Goal: Information Seeking & Learning: Learn about a topic

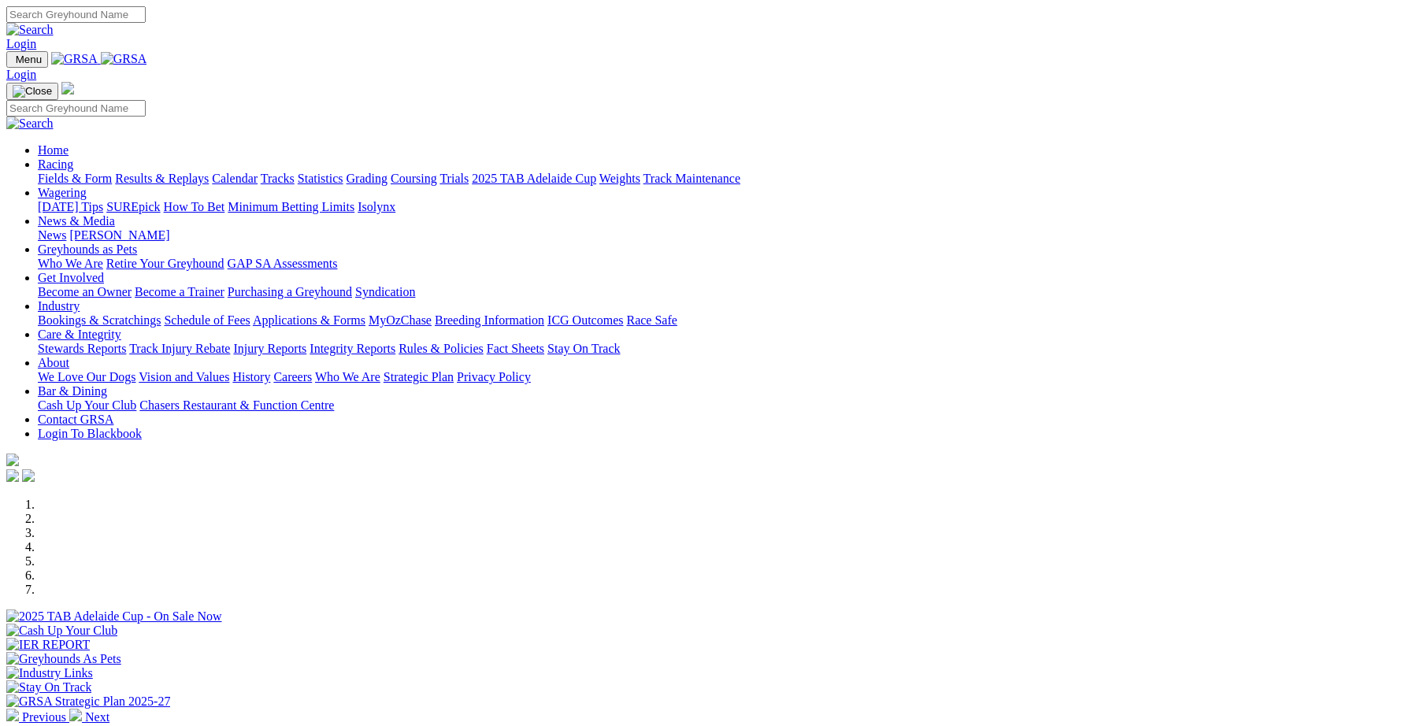
scroll to position [326, 0]
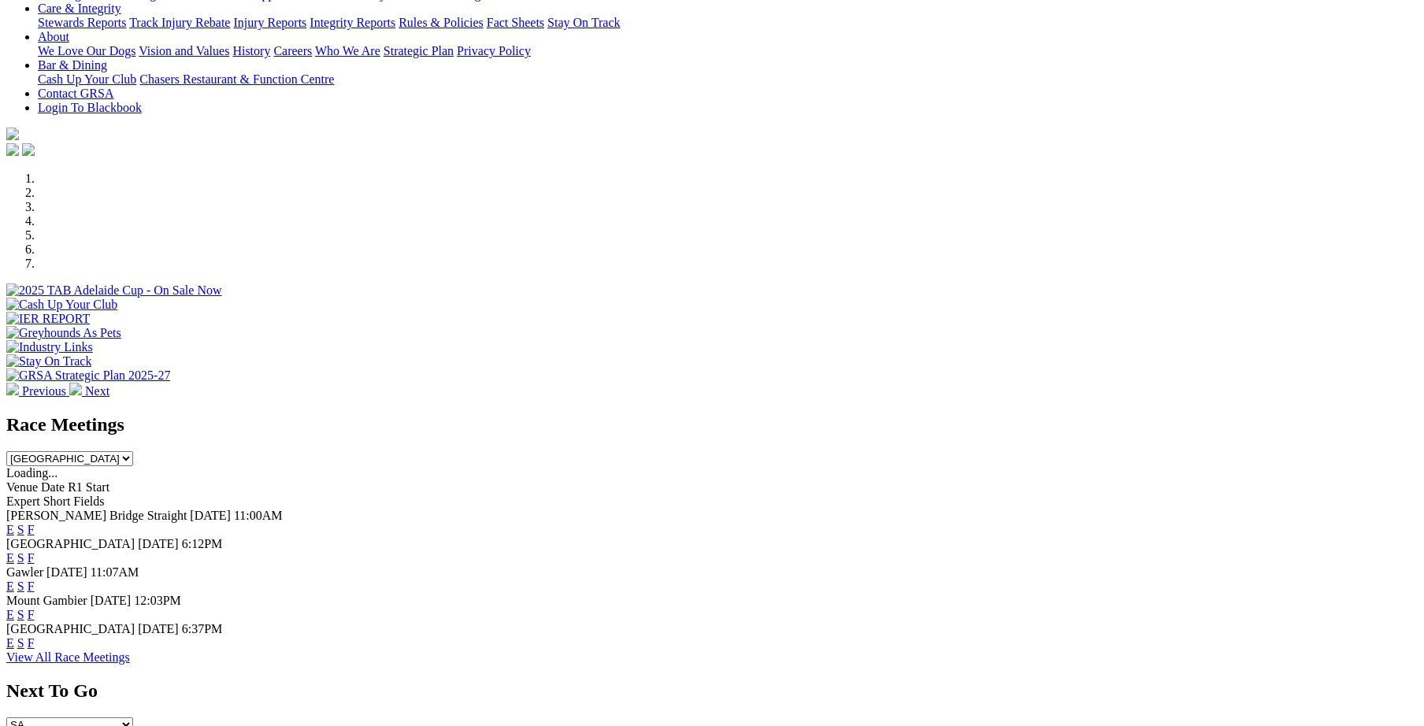
click at [35, 636] on link "F" at bounding box center [31, 642] width 7 height 13
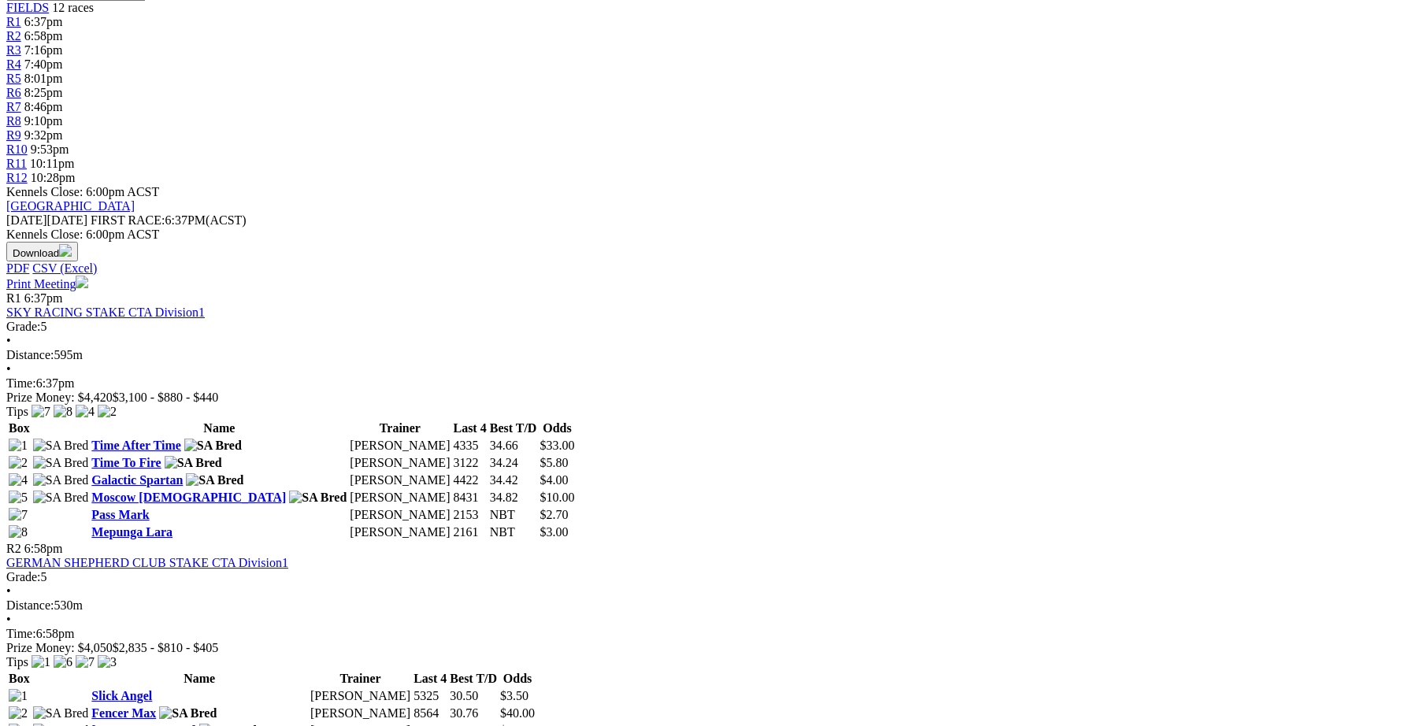
scroll to position [653, 0]
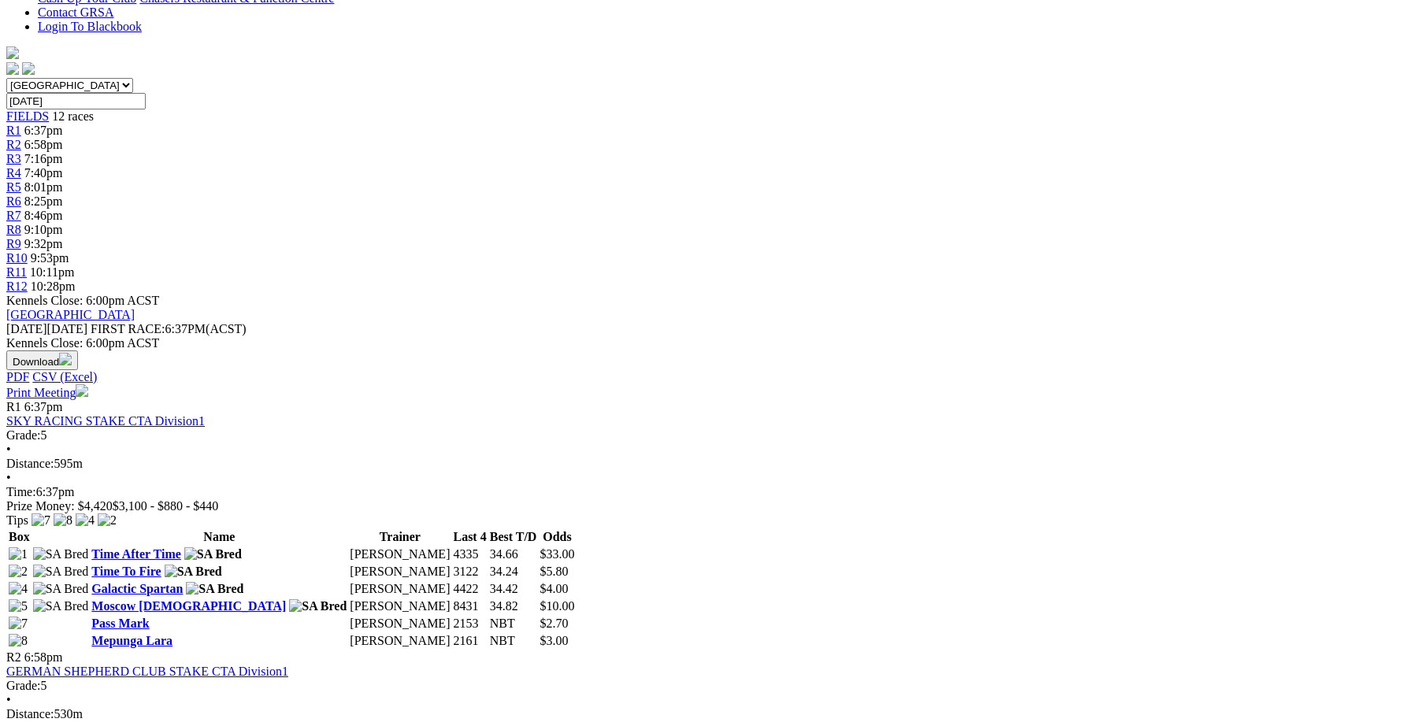
scroll to position [544, 0]
